Goal: Find specific page/section: Find specific page/section

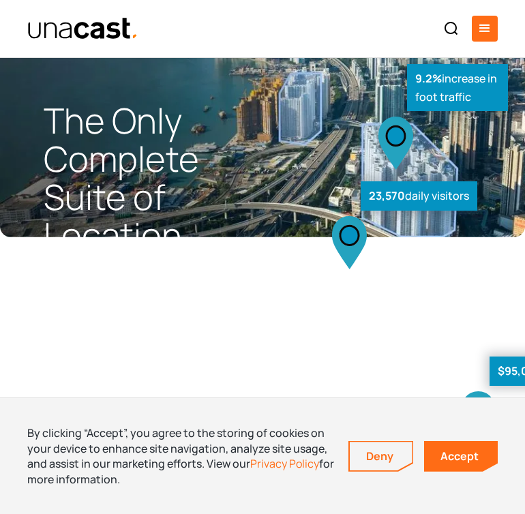
click at [481, 20] on div "menu" at bounding box center [485, 28] width 16 height 16
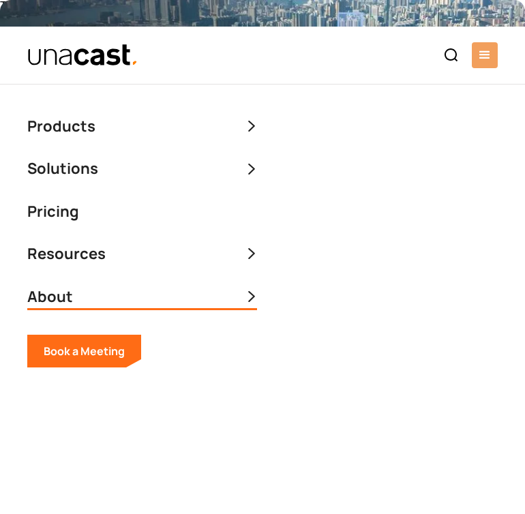
click at [123, 284] on div "About" at bounding box center [142, 297] width 230 height 26
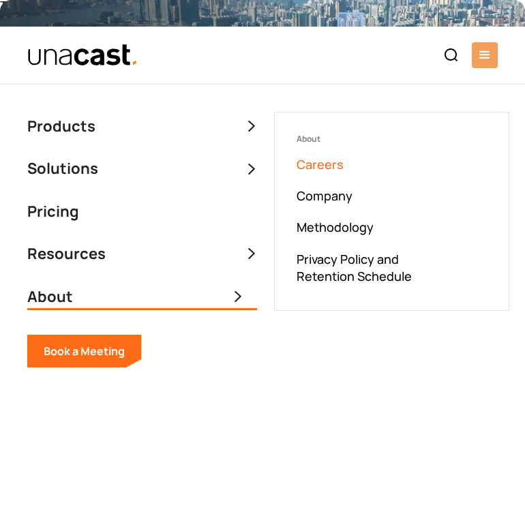
click at [321, 155] on link "Careers" at bounding box center [392, 165] width 190 height 20
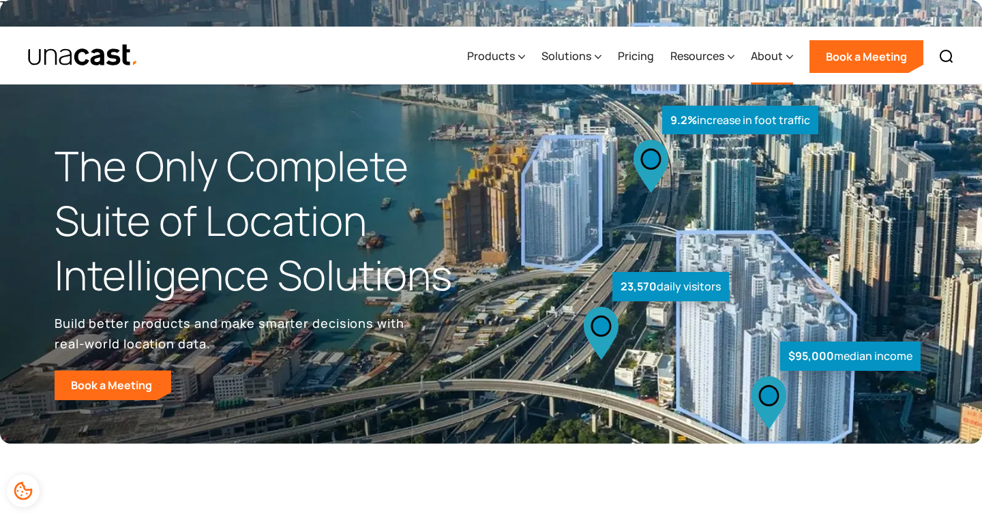
click at [759, 48] on div "About" at bounding box center [767, 56] width 32 height 16
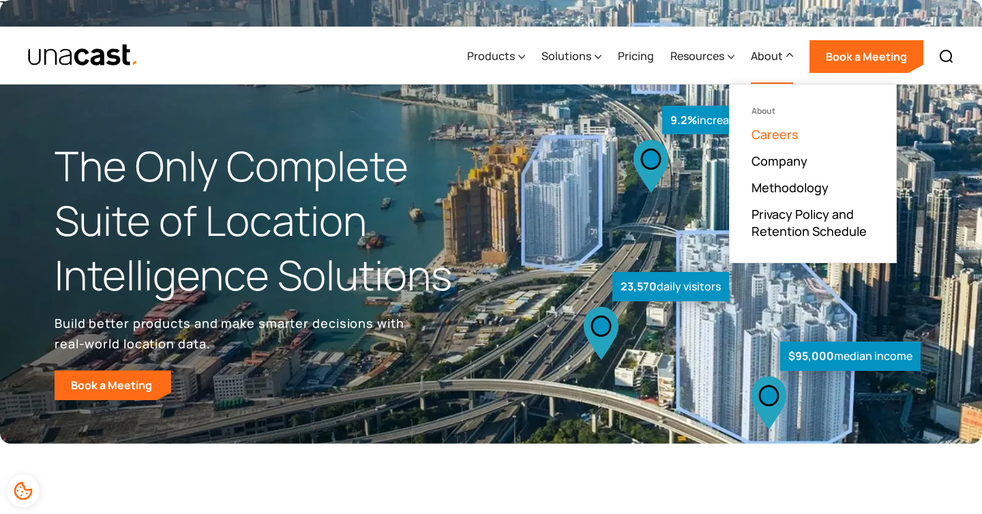
click at [777, 126] on link "Careers" at bounding box center [775, 134] width 47 height 16
